Goal: Download file/media

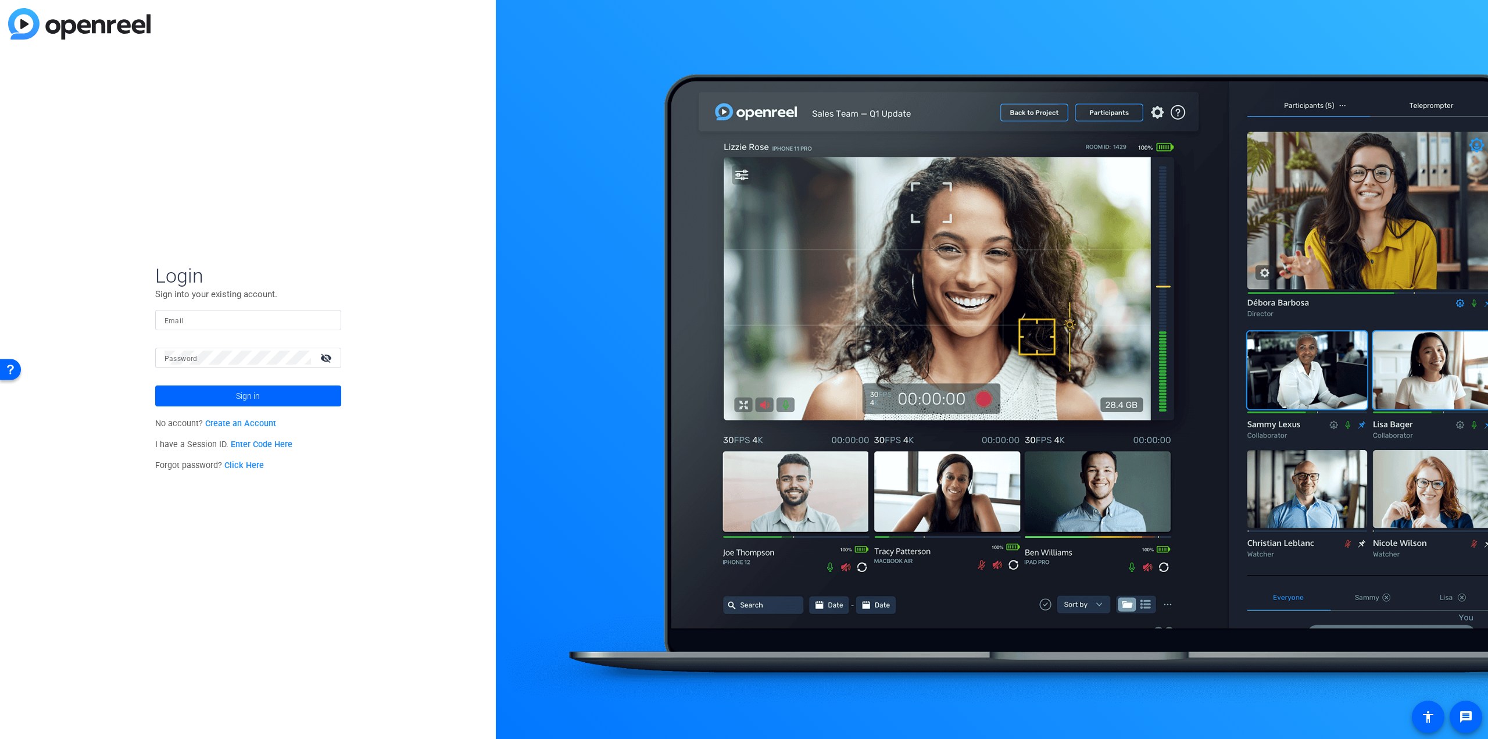
click at [191, 327] on div at bounding box center [247, 320] width 167 height 20
click at [328, 326] on input "Email" at bounding box center [247, 320] width 167 height 14
type input "tom.bubulka@anixter.com"
click at [228, 396] on span at bounding box center [248, 396] width 186 height 28
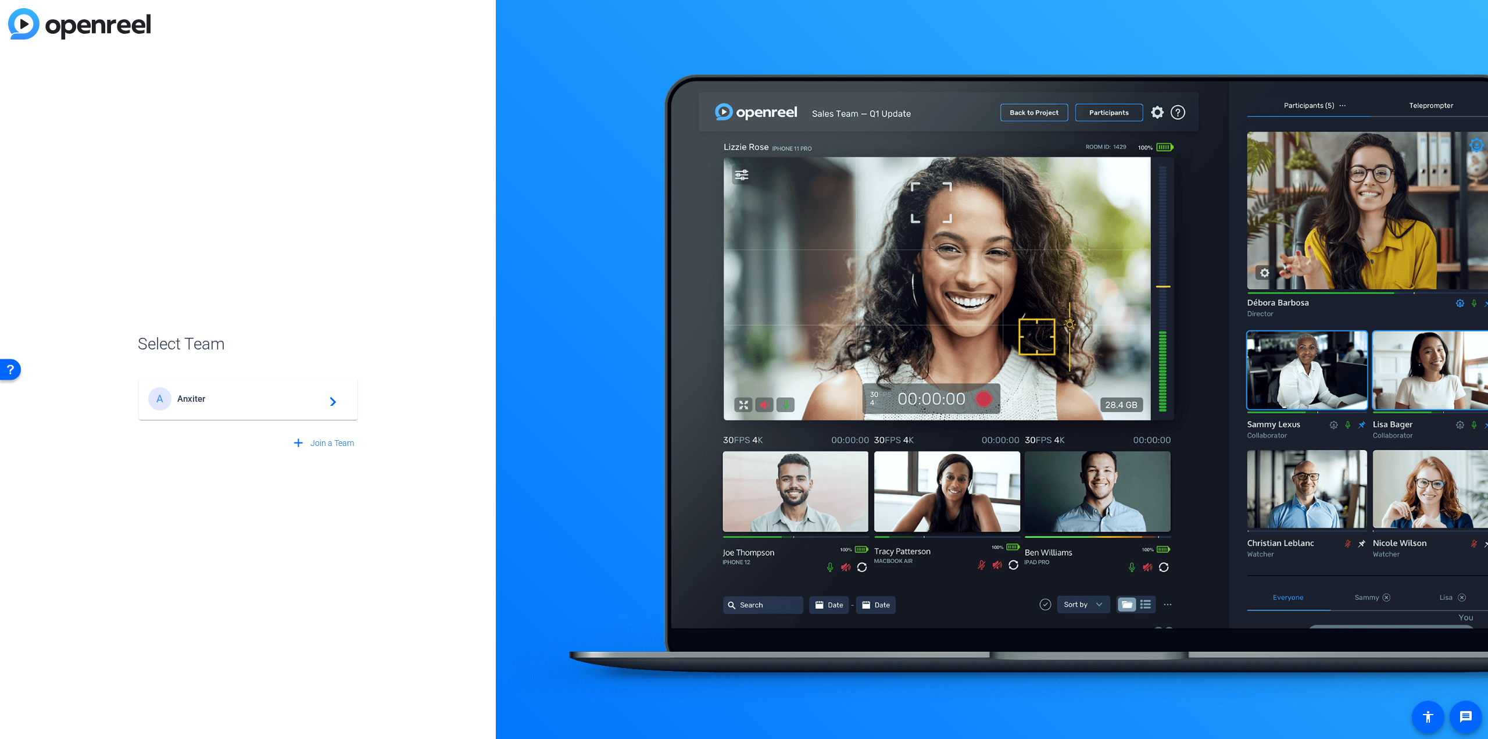
click at [216, 404] on div "A Anxiter navigate_next" at bounding box center [248, 398] width 200 height 23
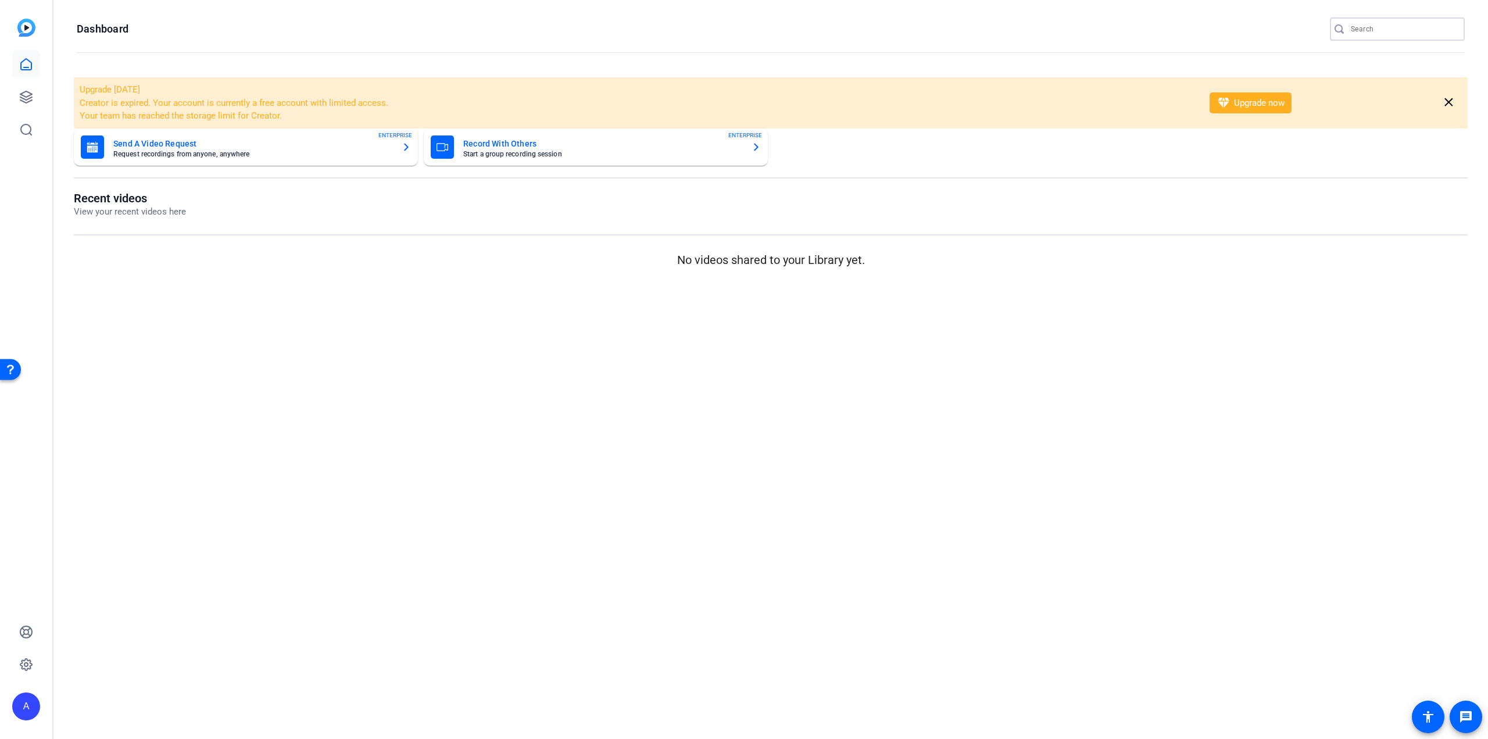
click at [1360, 25] on input "Search" at bounding box center [1403, 29] width 105 height 14
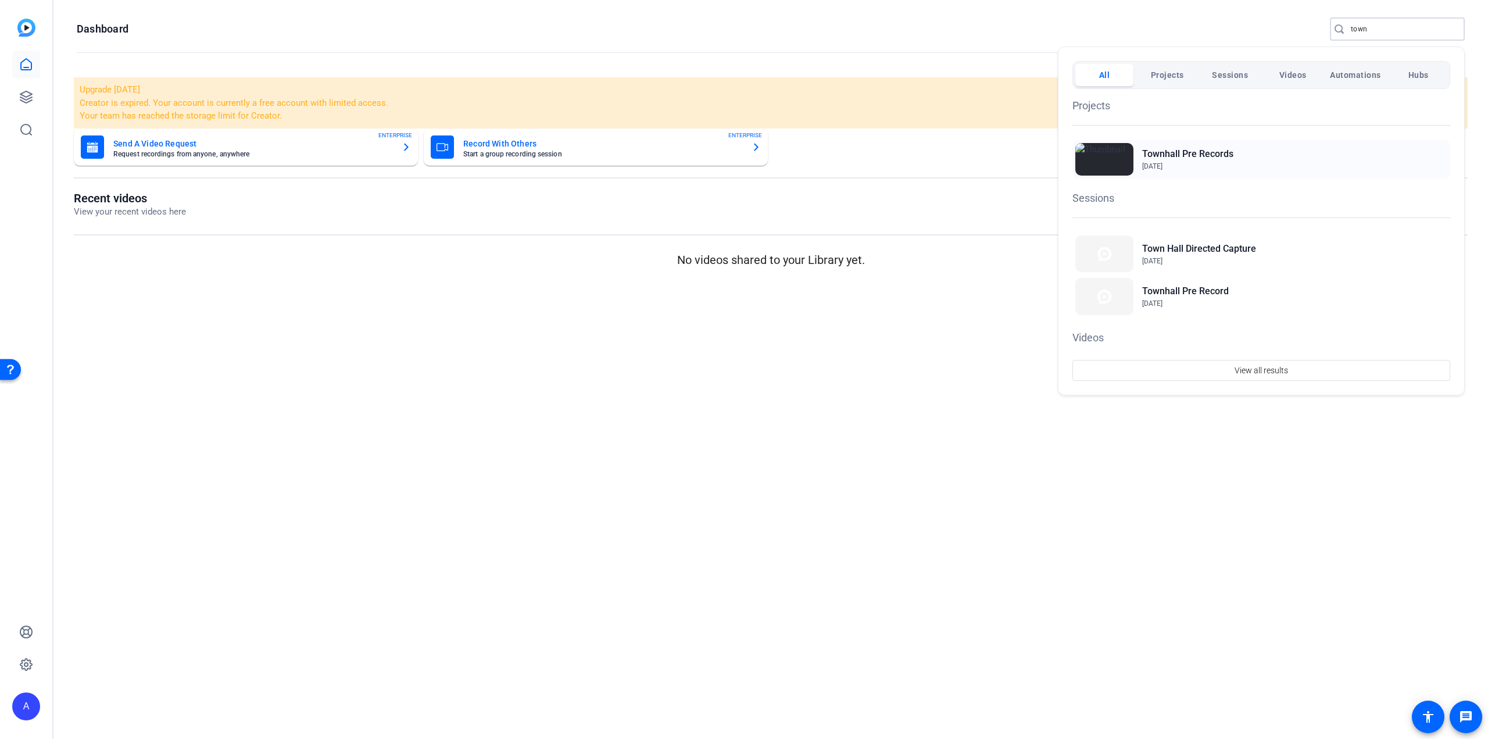
type input "town"
click at [1190, 152] on h2 "Townhall Pre Records" at bounding box center [1187, 154] width 91 height 14
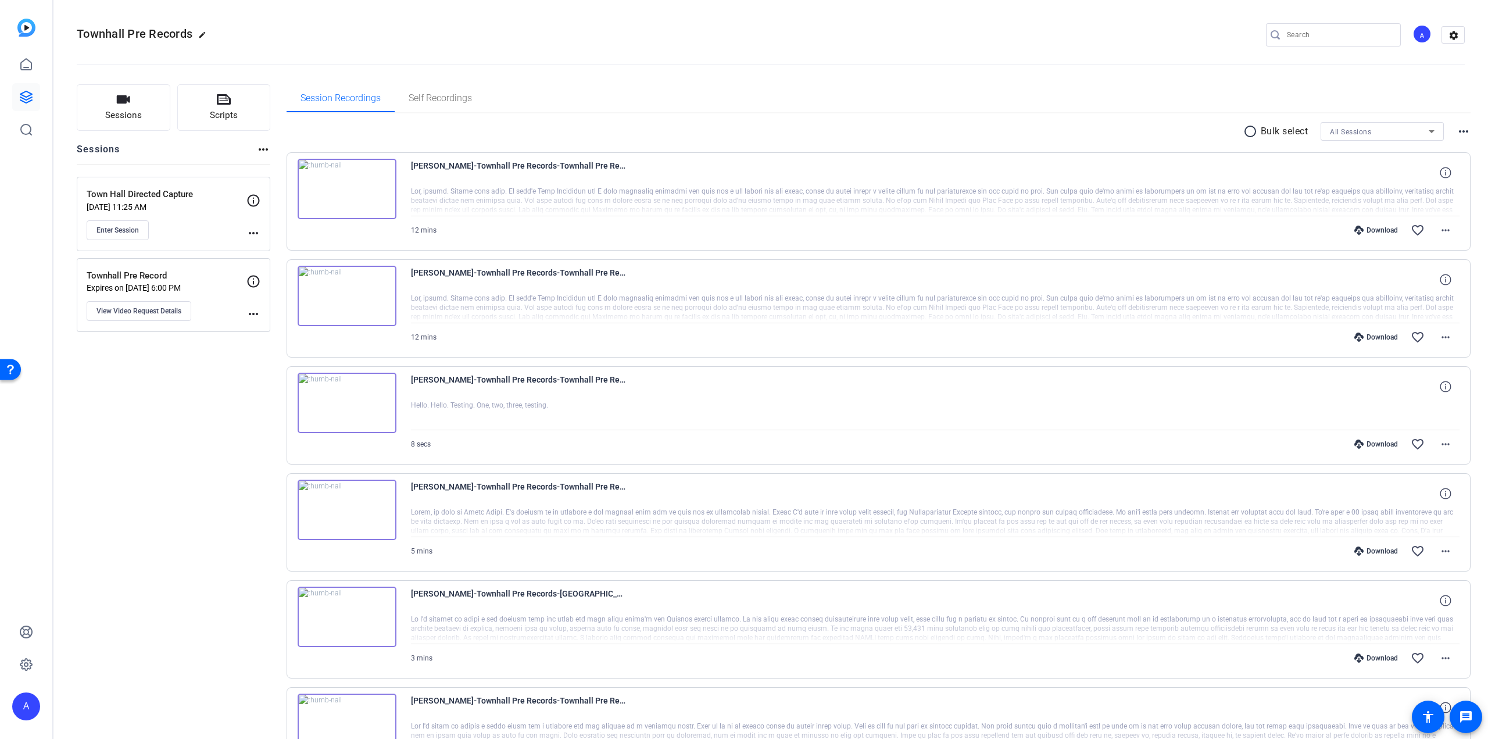
click at [351, 286] on img at bounding box center [347, 296] width 99 height 60
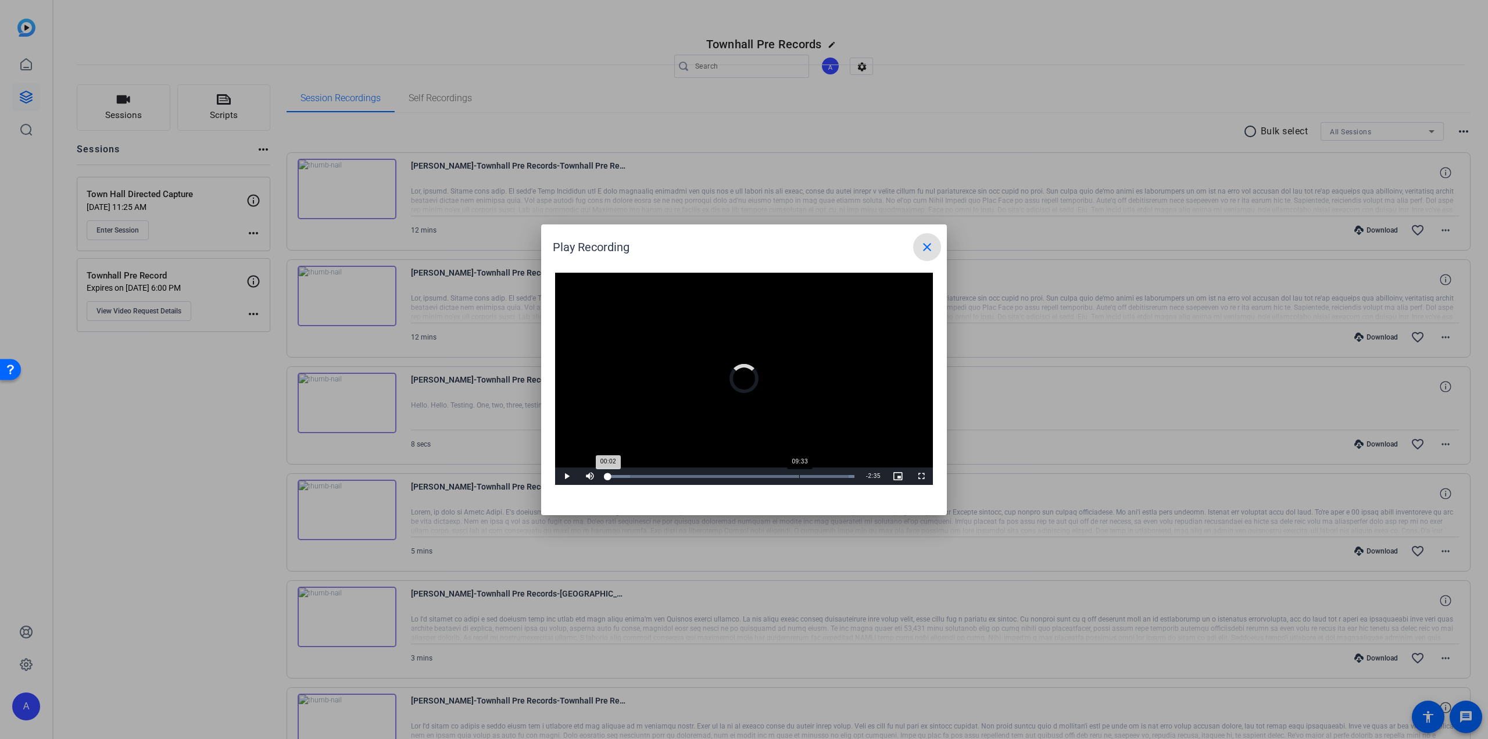
click at [797, 476] on div "Loaded : 100.00% 09:33 00:02" at bounding box center [730, 476] width 247 height 3
click at [848, 478] on div "Loaded : 100.00% 11:49 11:49" at bounding box center [731, 475] width 259 height 17
click at [566, 476] on span "Video Player" at bounding box center [566, 476] width 23 height 0
click at [932, 248] on mat-icon "close" at bounding box center [927, 247] width 14 height 14
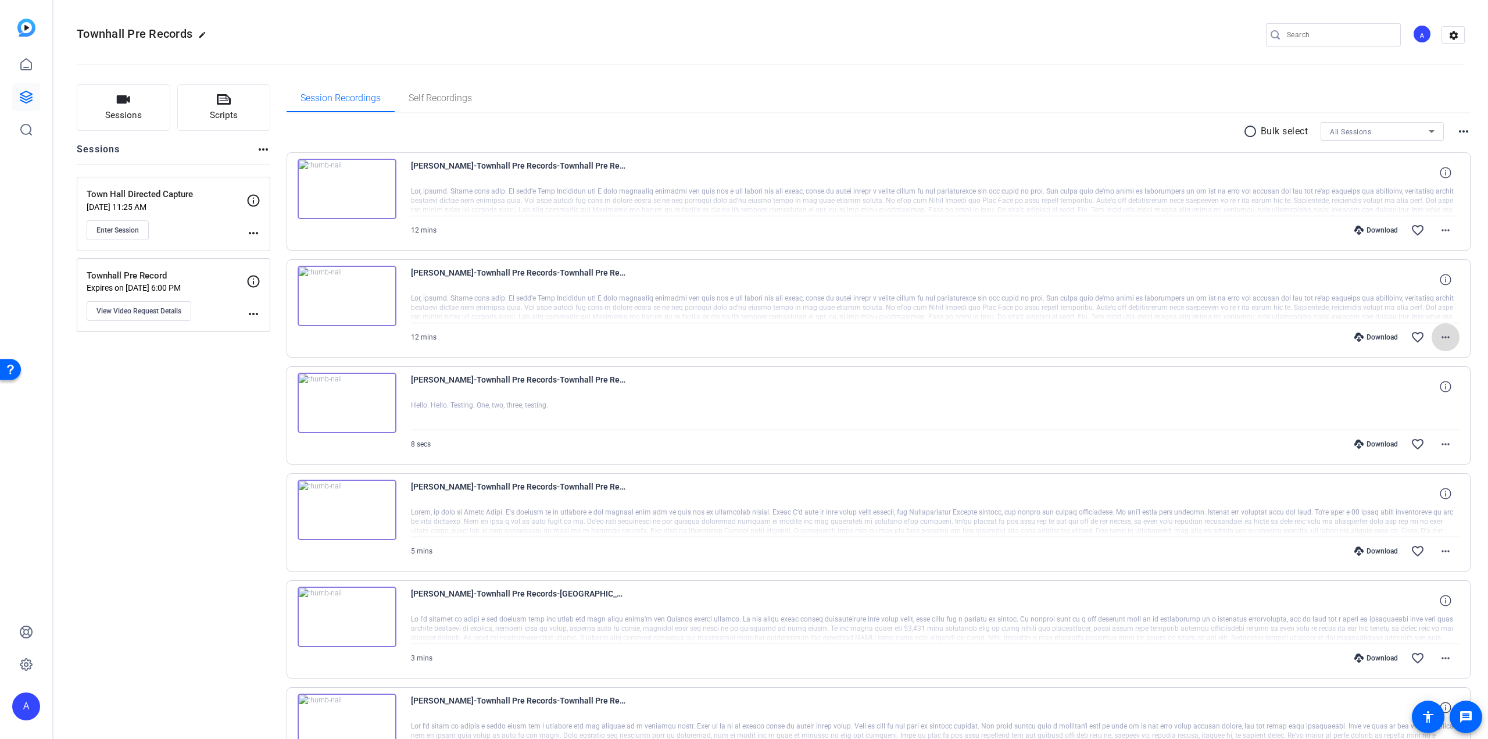
click at [1445, 337] on mat-icon "more_horiz" at bounding box center [1446, 337] width 14 height 14
click at [1410, 388] on span "Download MP4" at bounding box center [1410, 389] width 70 height 14
click at [1442, 335] on mat-icon "more_horiz" at bounding box center [1446, 337] width 14 height 14
click at [1429, 360] on span "Download Original" at bounding box center [1410, 360] width 70 height 14
click at [1440, 336] on mat-icon "more_horiz" at bounding box center [1446, 337] width 14 height 14
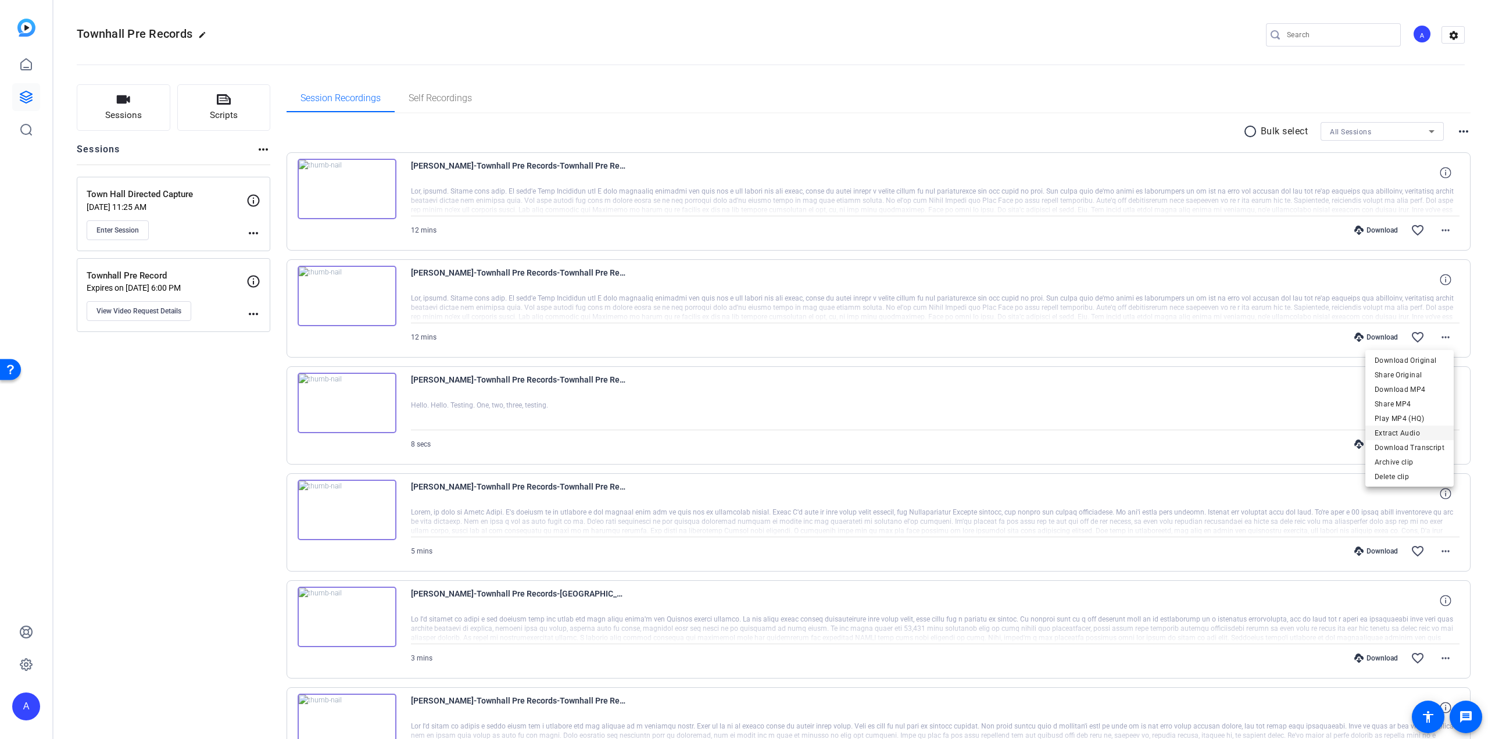
click at [1419, 433] on span "Extract Audio" at bounding box center [1410, 433] width 70 height 14
click at [1443, 340] on mat-icon "more_horiz" at bounding box center [1446, 337] width 14 height 14
click at [1440, 337] on mat-icon "more_horiz" at bounding box center [1446, 337] width 14 height 14
click at [1423, 432] on span "Download Audio" at bounding box center [1410, 433] width 70 height 14
